Goal: Check status

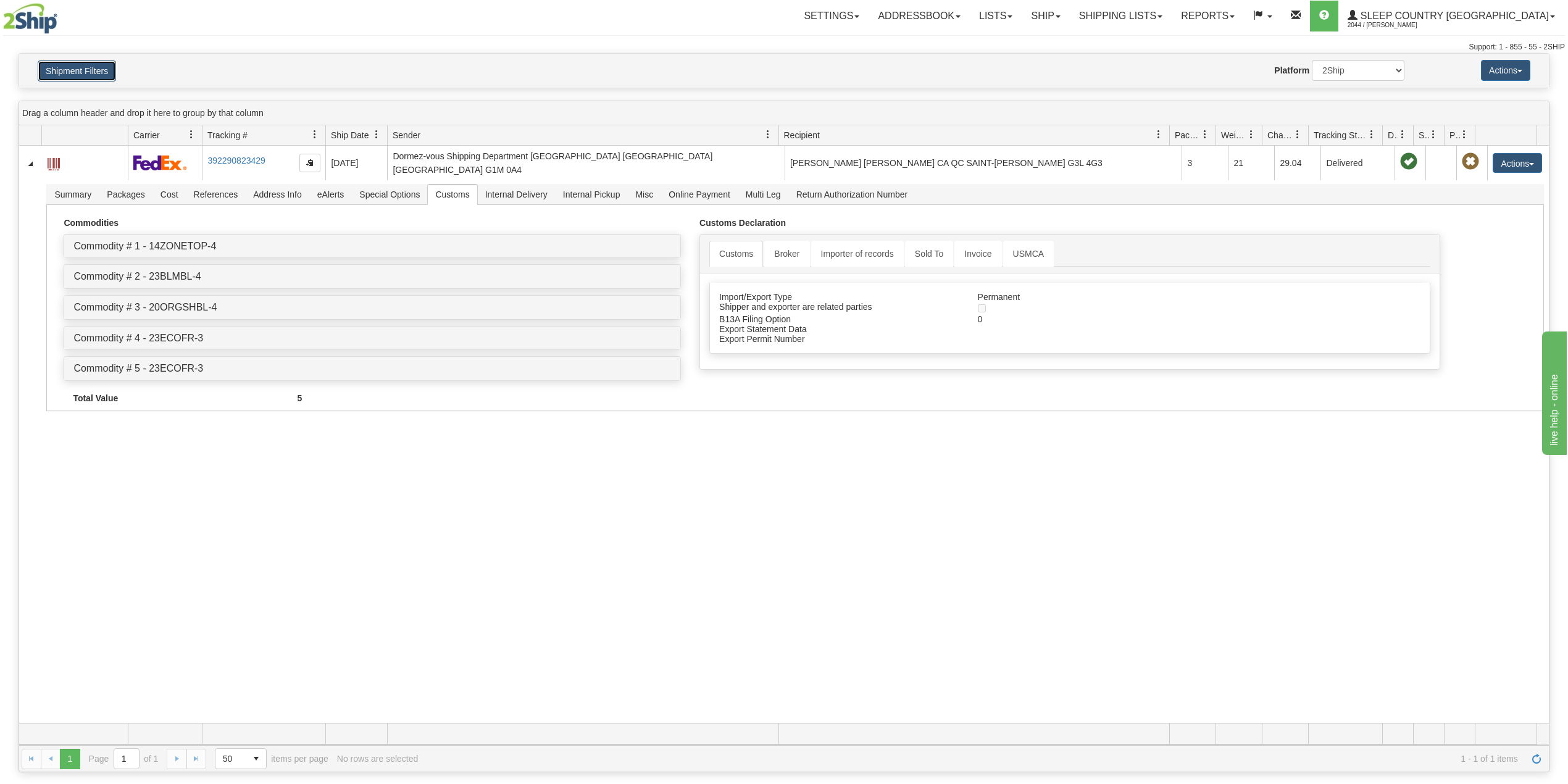
click at [76, 76] on button "Shipment Filters" at bounding box center [76, 71] width 79 height 21
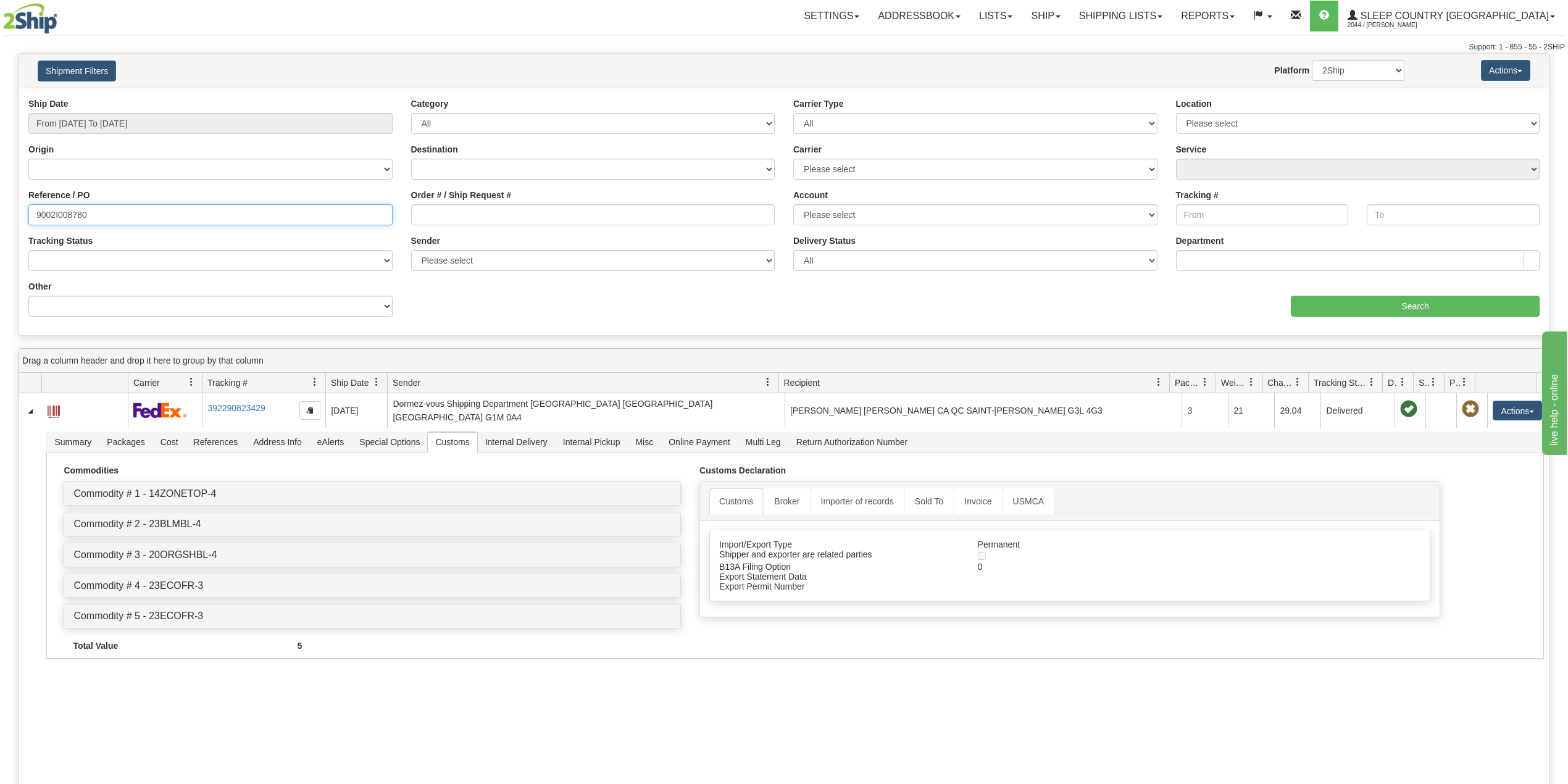
click at [69, 217] on input "9002I008780" at bounding box center [210, 214] width 364 height 21
click at [67, 215] on input "9002I008780" at bounding box center [210, 214] width 364 height 21
paste input "9000I054839"
click at [67, 215] on input "9002I009000I0548398780" at bounding box center [210, 214] width 364 height 21
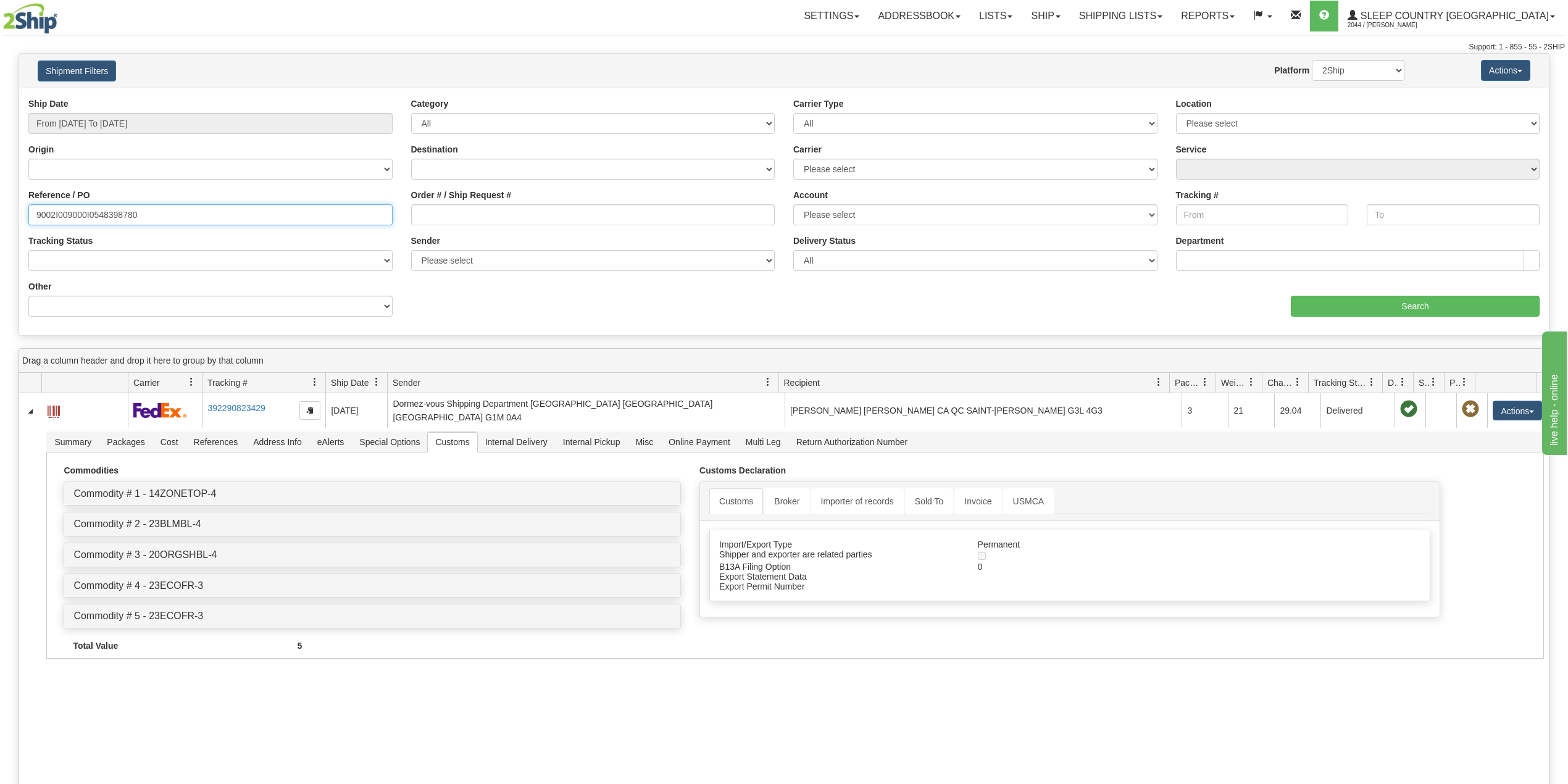
paste input "0I054839"
click at [1308, 309] on input "Search" at bounding box center [1414, 305] width 249 height 21
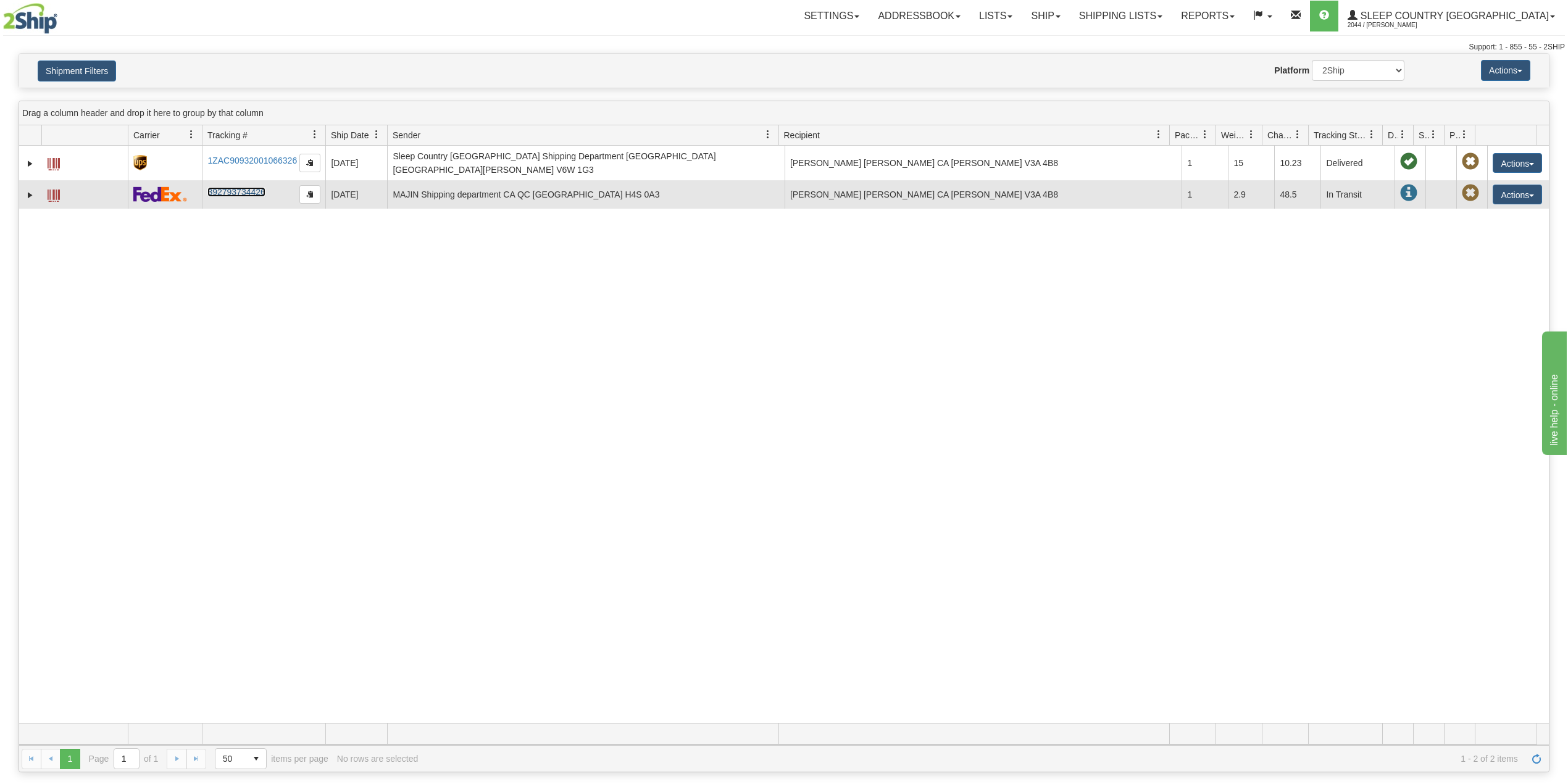
click at [236, 187] on link "392793734426" at bounding box center [236, 192] width 58 height 10
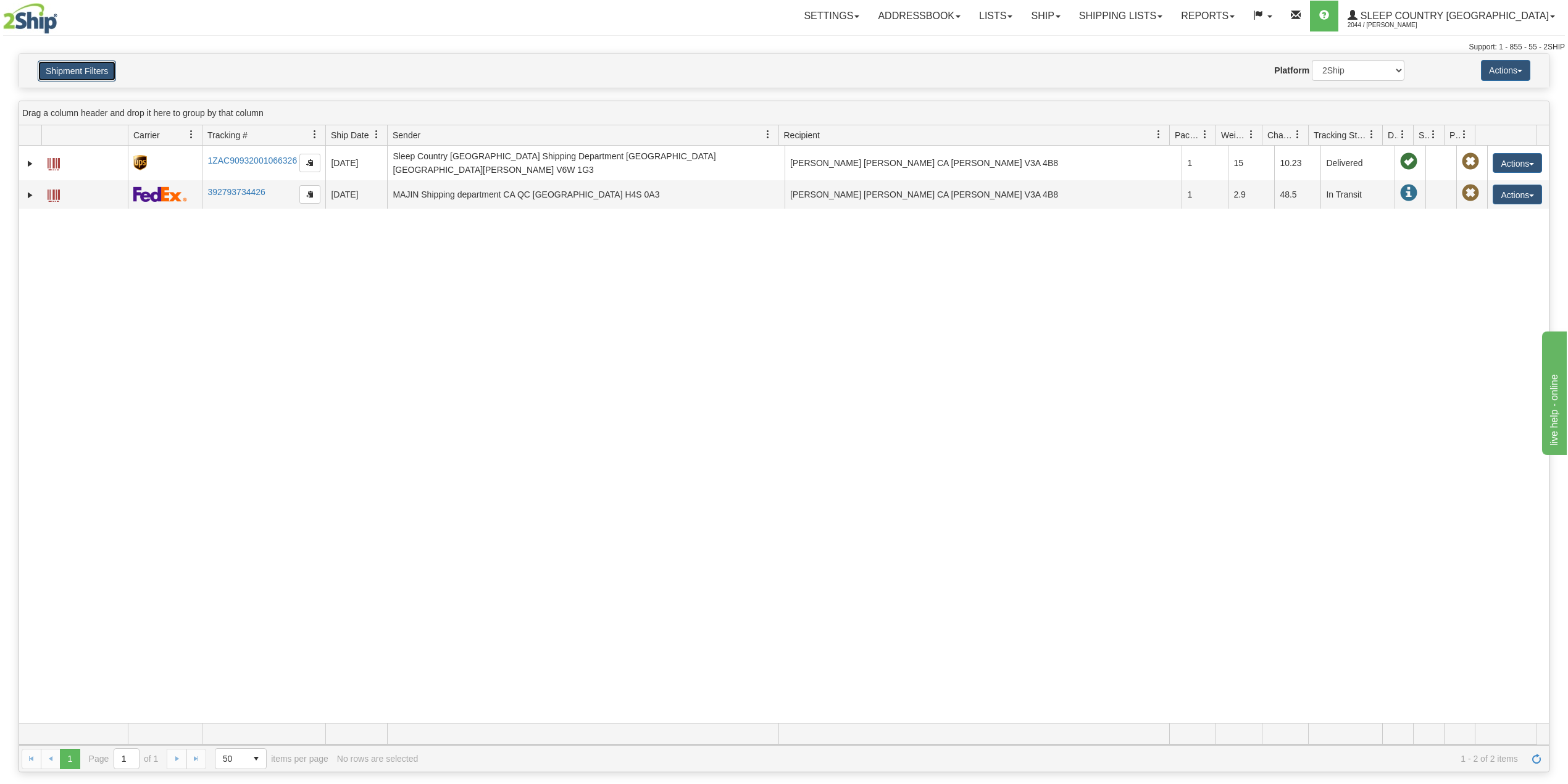
click at [77, 62] on button "Shipment Filters" at bounding box center [76, 71] width 79 height 21
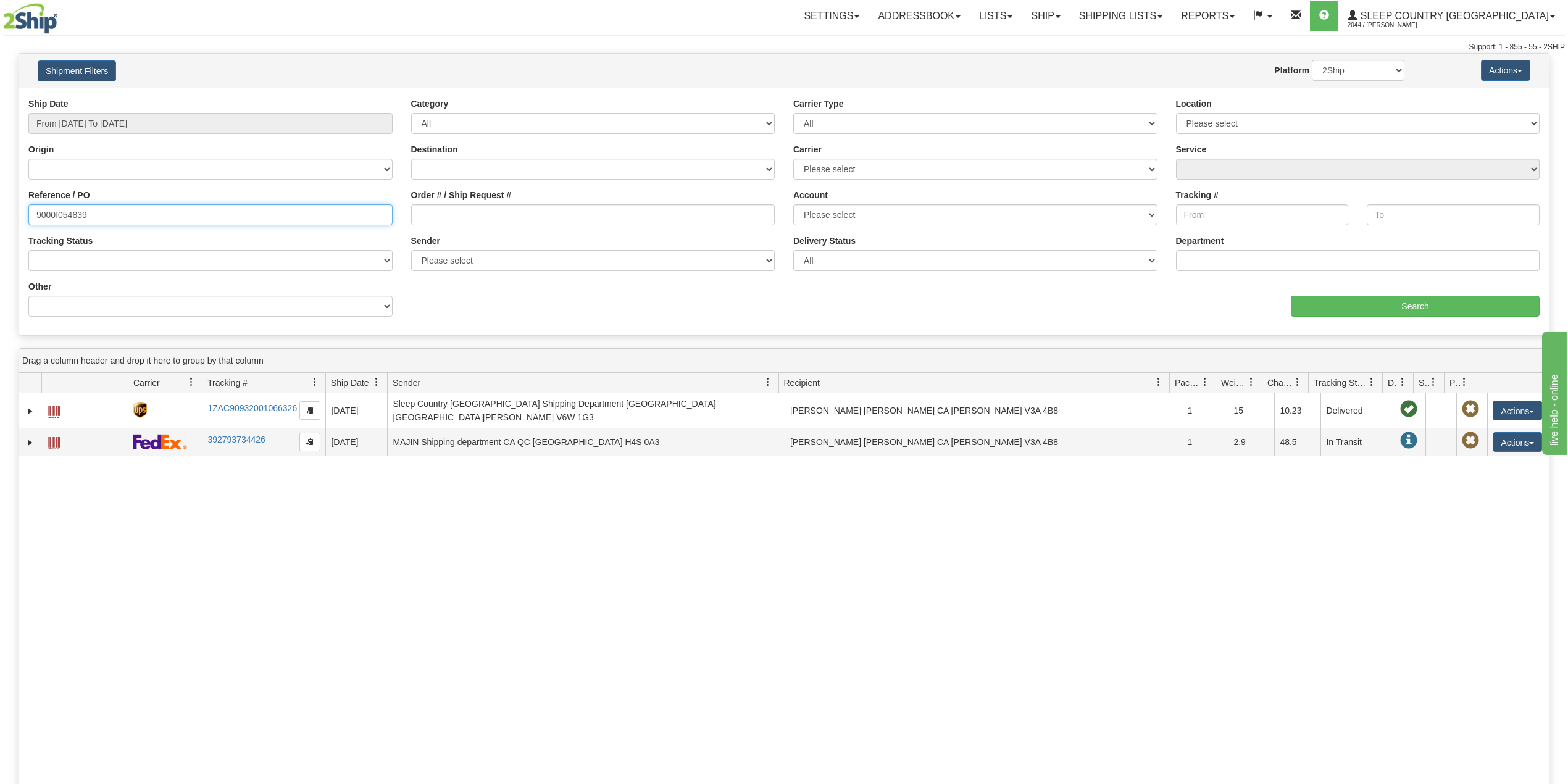
click at [70, 210] on input "9000I054839" at bounding box center [210, 214] width 364 height 21
paste input "2I053540"
type input "9002I053540"
click at [1333, 306] on input "Search" at bounding box center [1414, 305] width 249 height 21
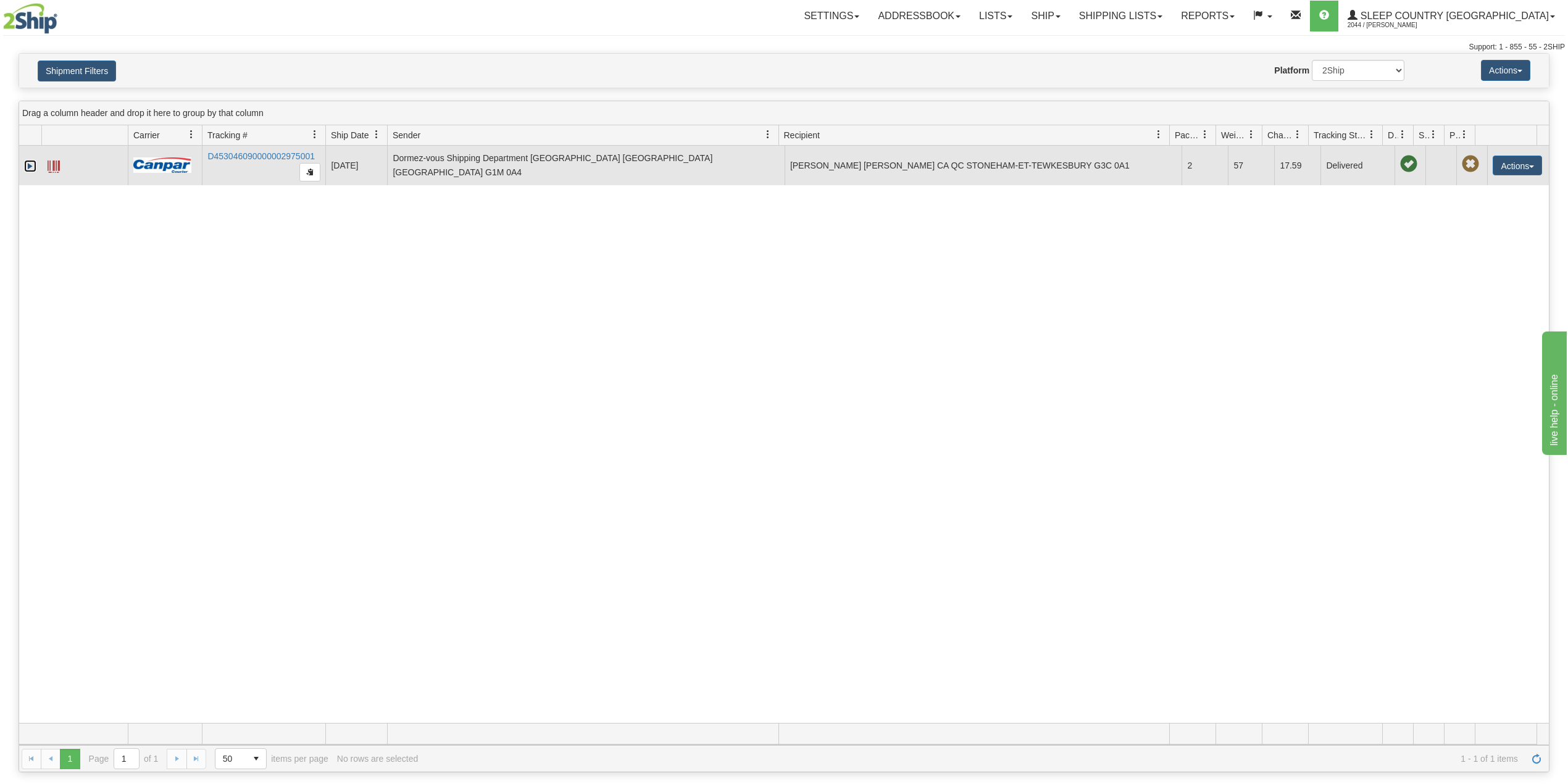
click at [24, 167] on link "Expand" at bounding box center [30, 166] width 12 height 12
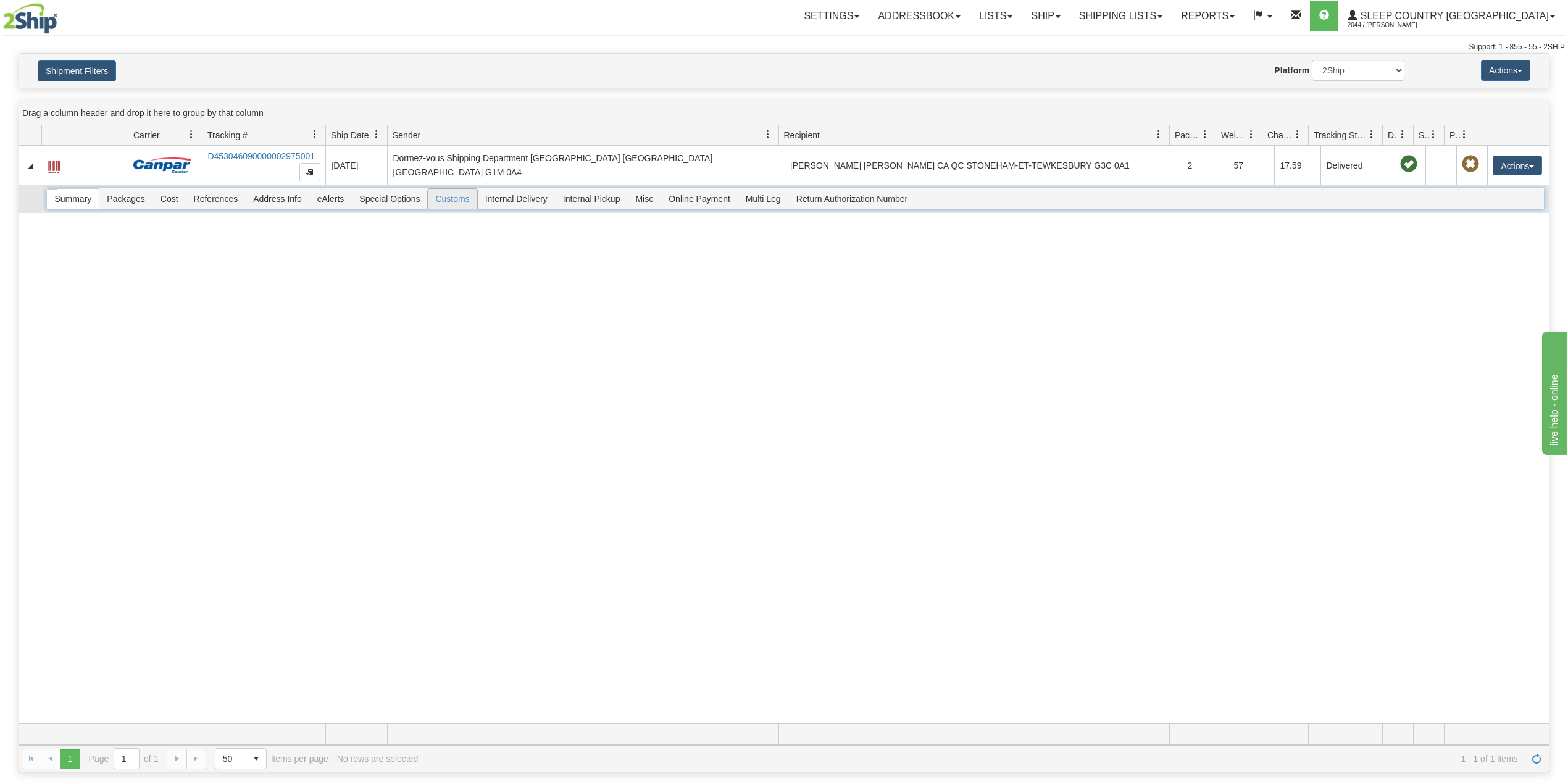
click at [463, 200] on span "Customs" at bounding box center [452, 198] width 49 height 19
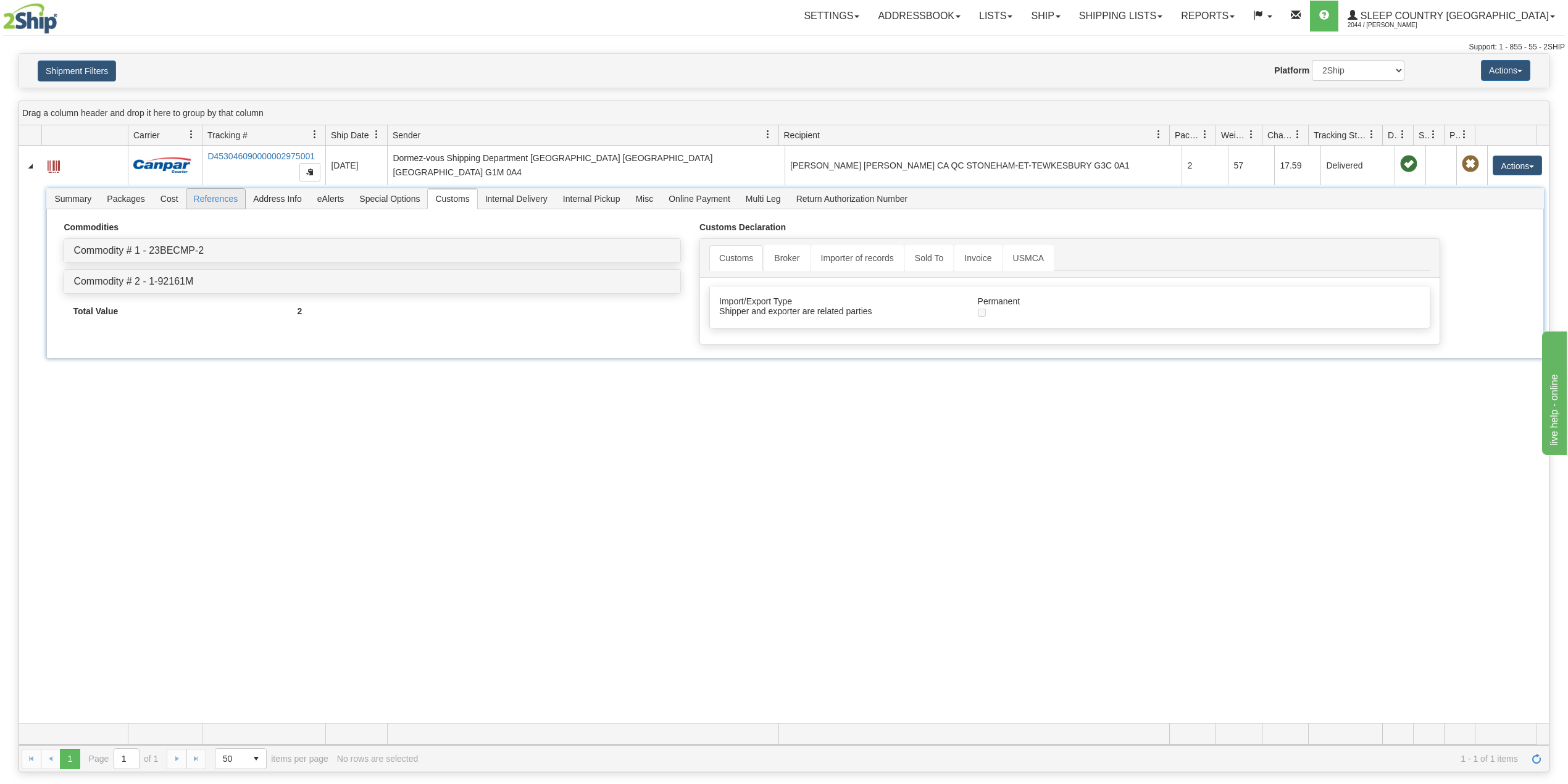
click at [221, 205] on span "References" at bounding box center [216, 198] width 59 height 19
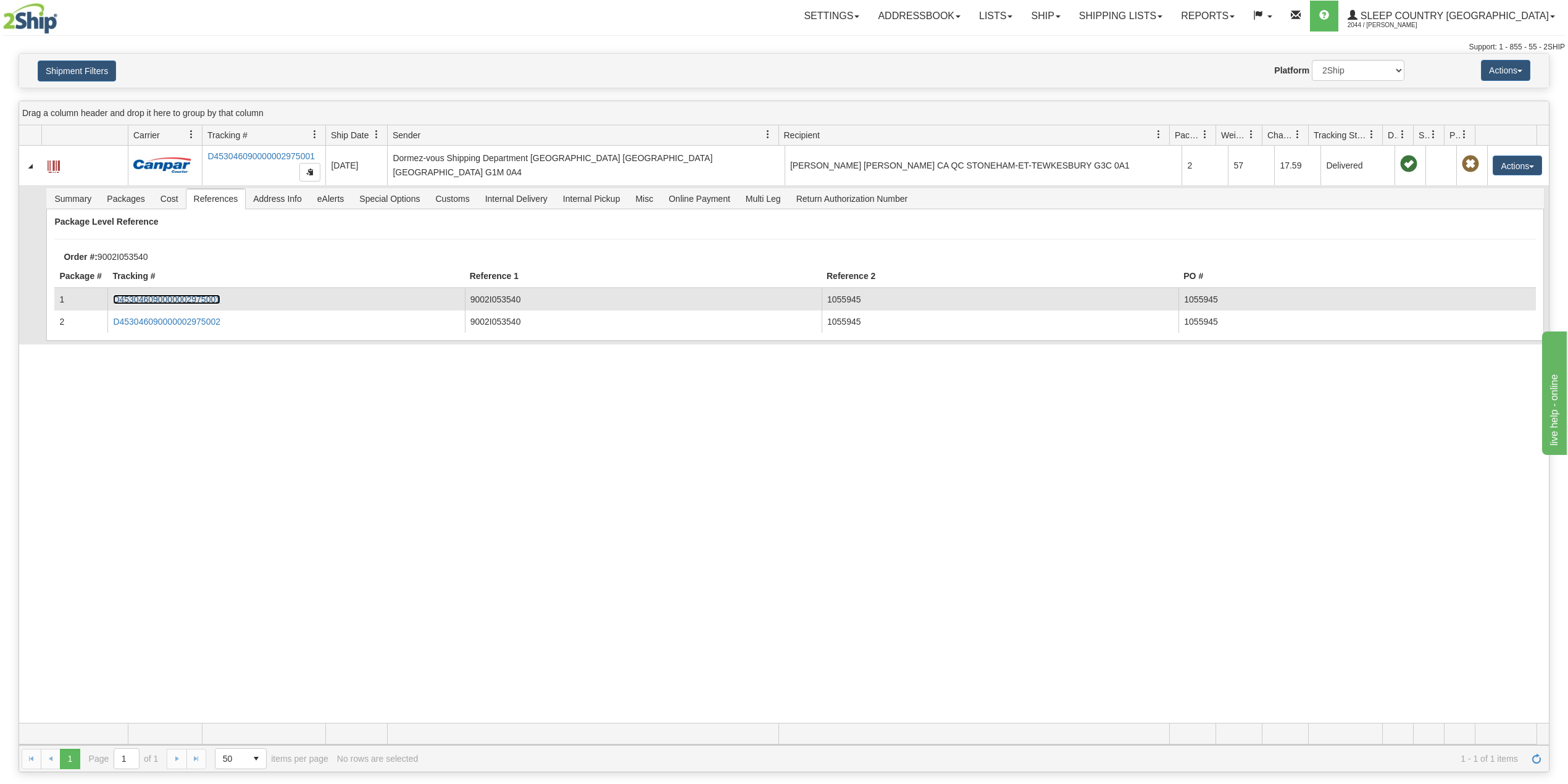
click at [174, 300] on link "D453046090000002975001" at bounding box center [167, 299] width 108 height 10
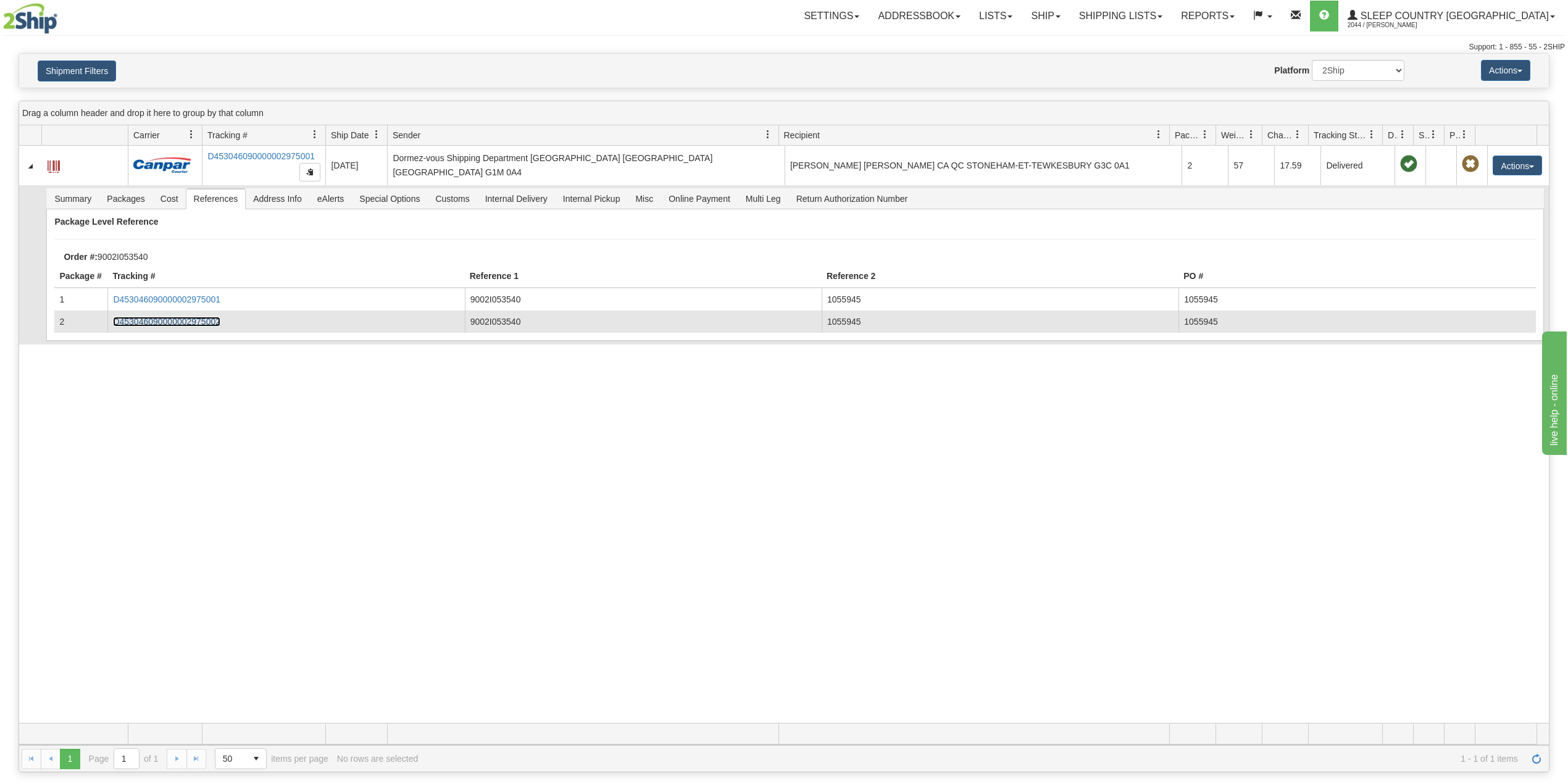
click at [203, 320] on link "D453046090000002975002" at bounding box center [167, 321] width 108 height 10
